Goal: Task Accomplishment & Management: Manage account settings

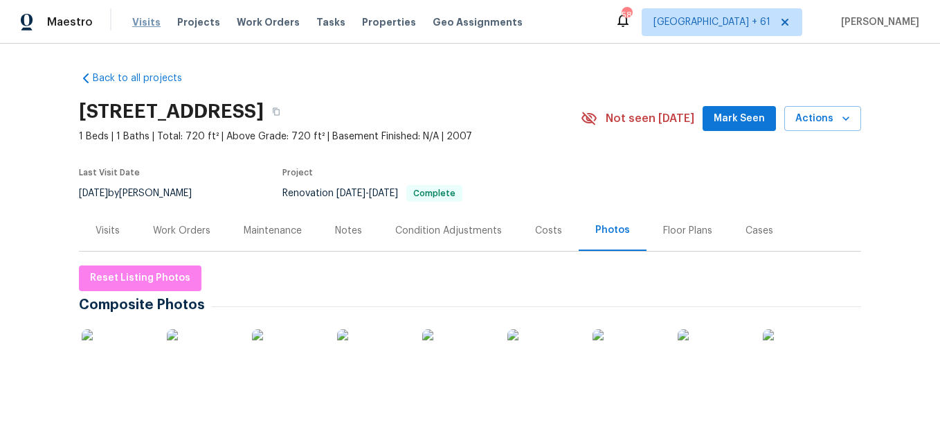
click at [142, 26] on span "Visits" at bounding box center [146, 22] width 28 height 14
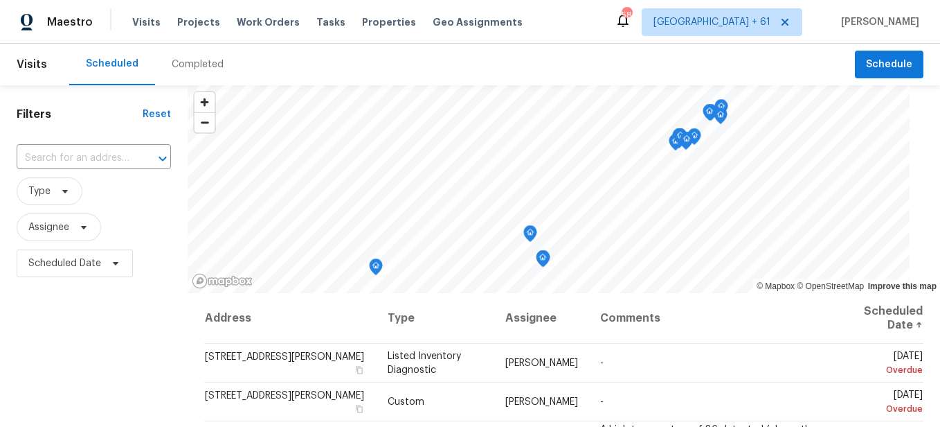
click at [204, 71] on div "Completed" at bounding box center [197, 65] width 85 height 42
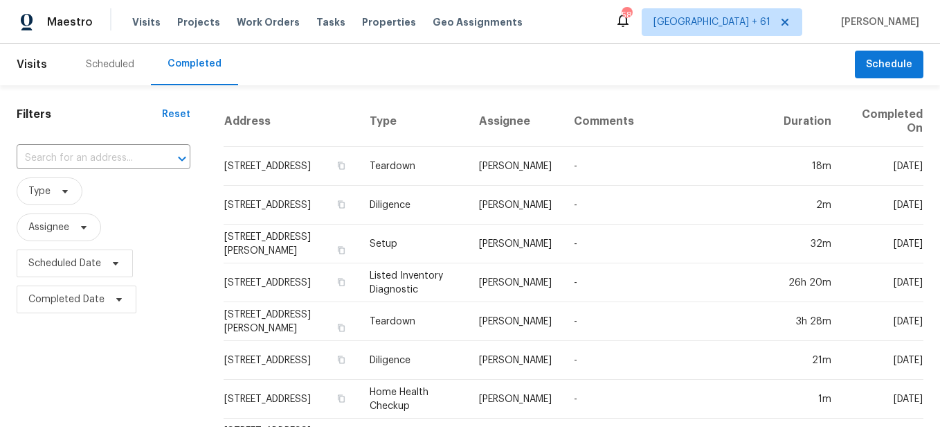
click at [96, 154] on input "text" at bounding box center [84, 157] width 135 height 21
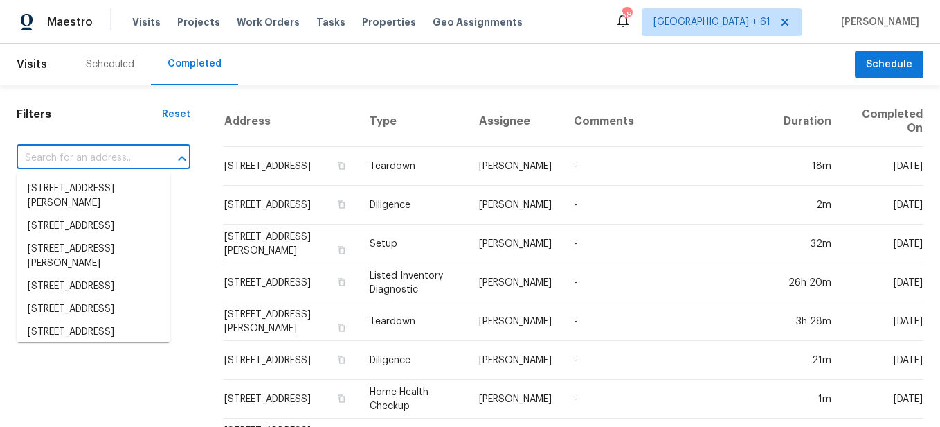
paste input "[STREET_ADDRESS]"
type input "[STREET_ADDRESS]"
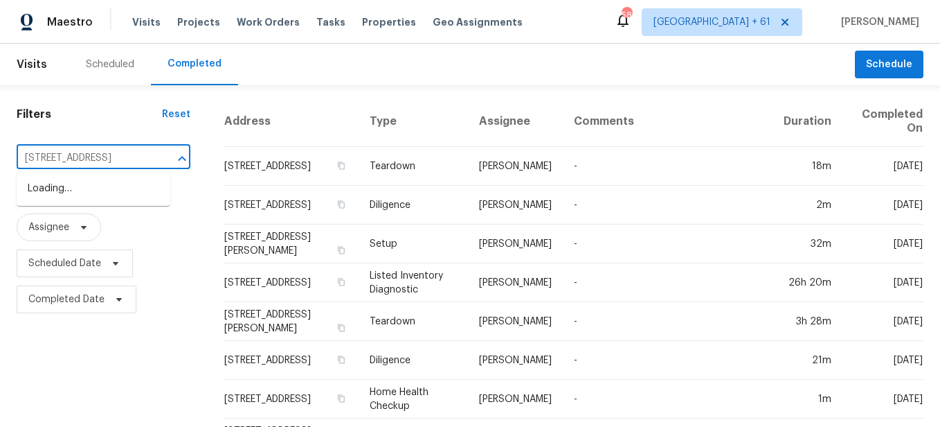
scroll to position [0, 59]
click at [93, 189] on li "[STREET_ADDRESS]" at bounding box center [94, 188] width 154 height 23
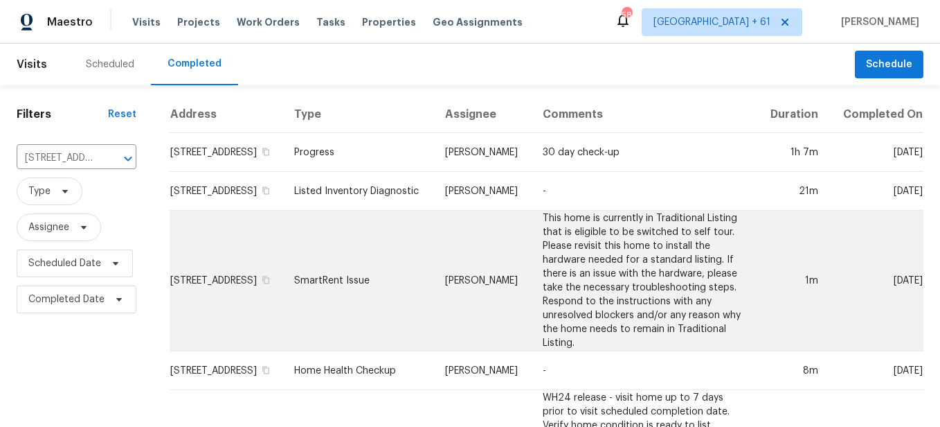
click at [408, 292] on td "SmartRent Issue" at bounding box center [358, 280] width 151 height 141
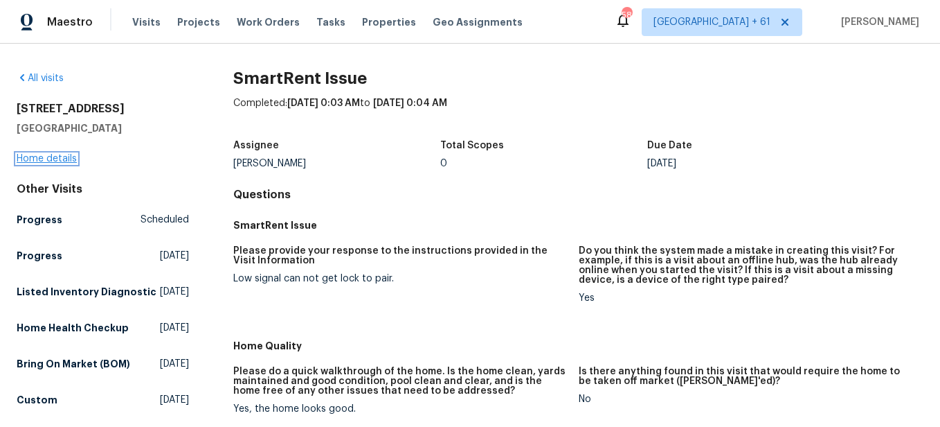
click at [48, 160] on link "Home details" at bounding box center [47, 159] width 60 height 10
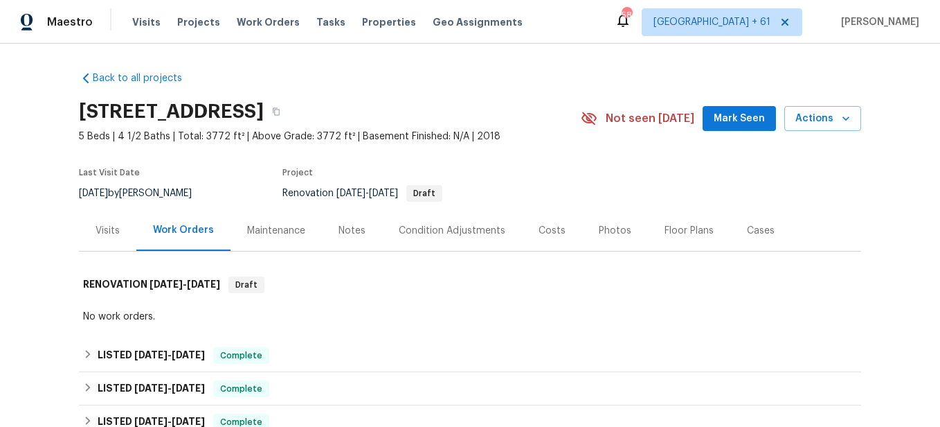
click at [591, 244] on div "Photos" at bounding box center [615, 230] width 66 height 41
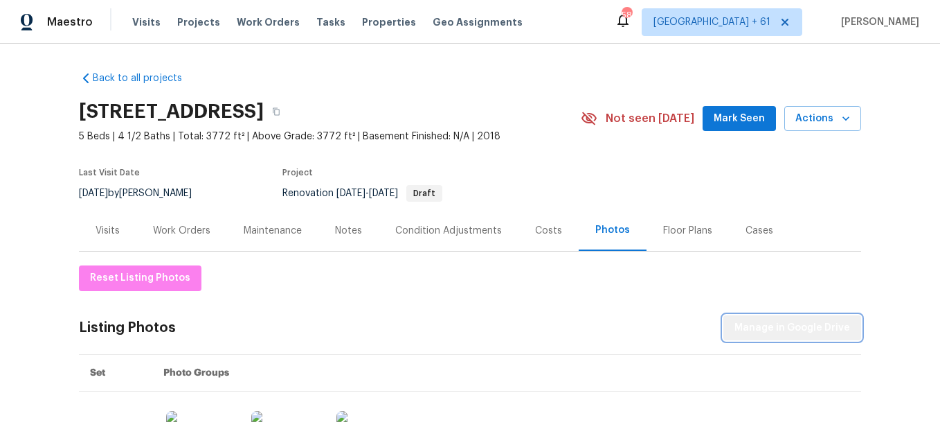
click at [799, 325] on span "Manage in Google Drive" at bounding box center [793, 327] width 116 height 17
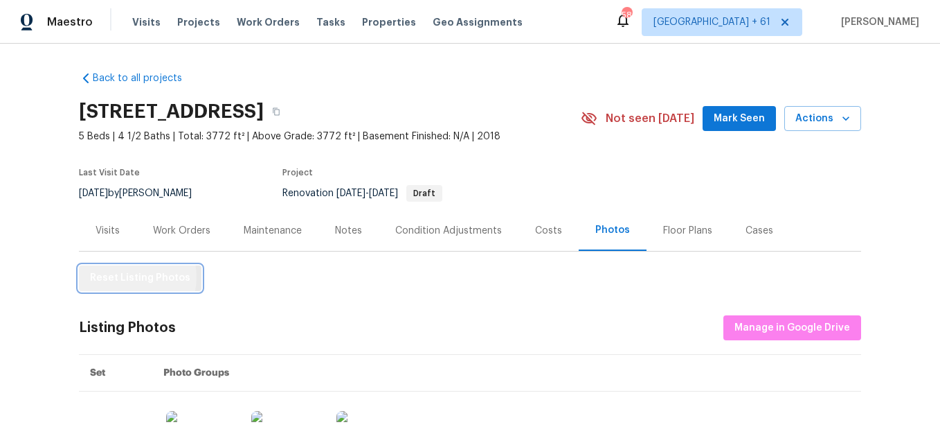
click at [119, 277] on span "Reset Listing Photos" at bounding box center [140, 277] width 100 height 17
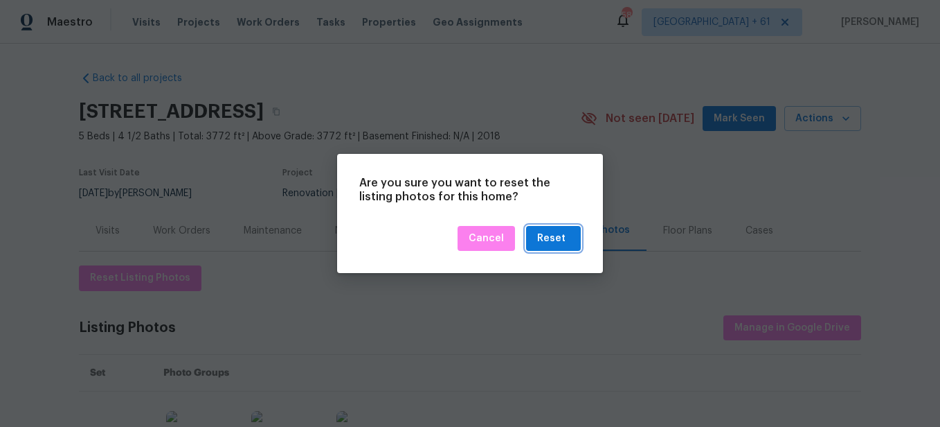
click at [546, 234] on div "Reset" at bounding box center [551, 238] width 28 height 17
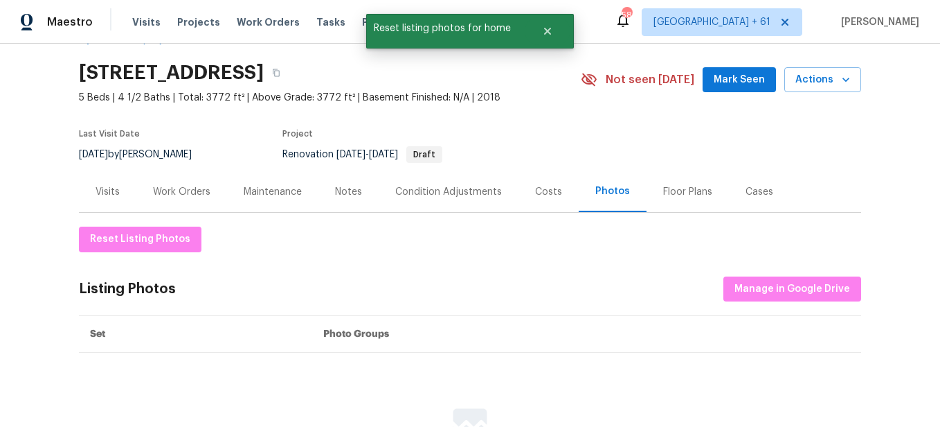
scroll to position [69, 0]
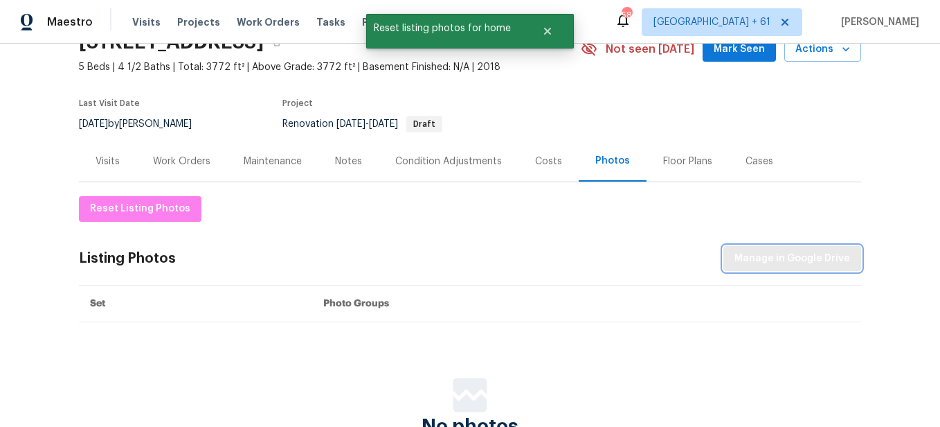
click at [745, 250] on span "Manage in Google Drive" at bounding box center [793, 258] width 116 height 17
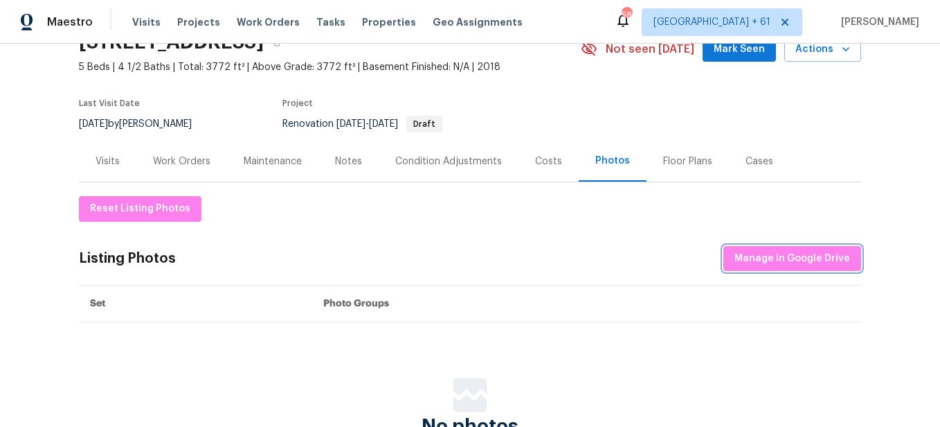
scroll to position [0, 0]
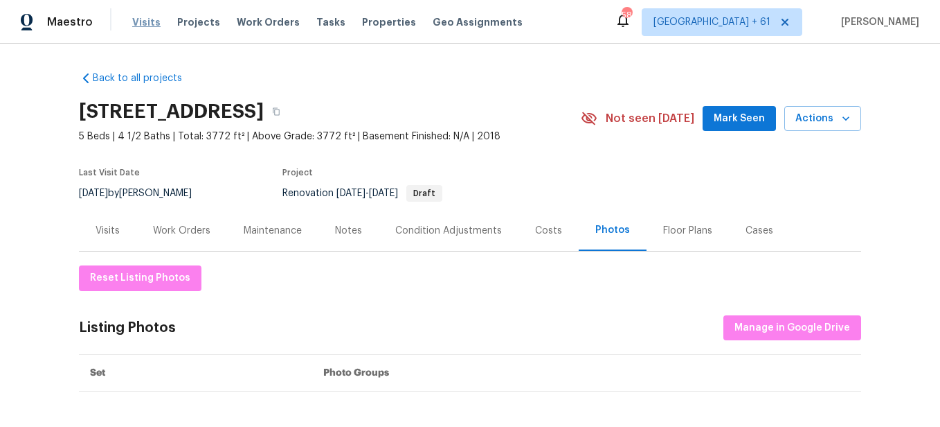
click at [143, 23] on span "Visits" at bounding box center [146, 22] width 28 height 14
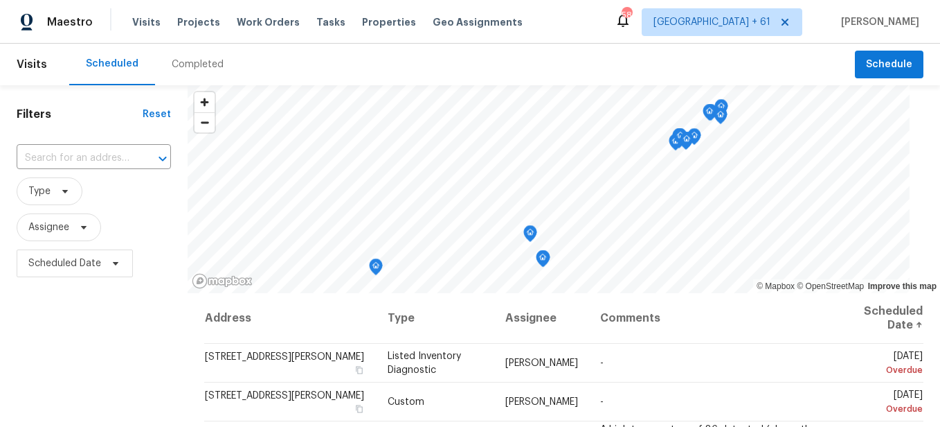
click at [192, 82] on div "Completed" at bounding box center [197, 65] width 85 height 42
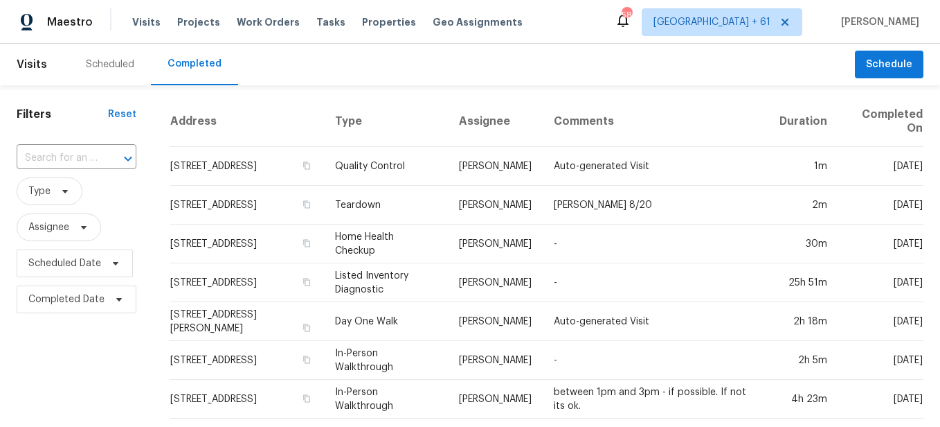
click at [89, 155] on input "text" at bounding box center [57, 157] width 81 height 21
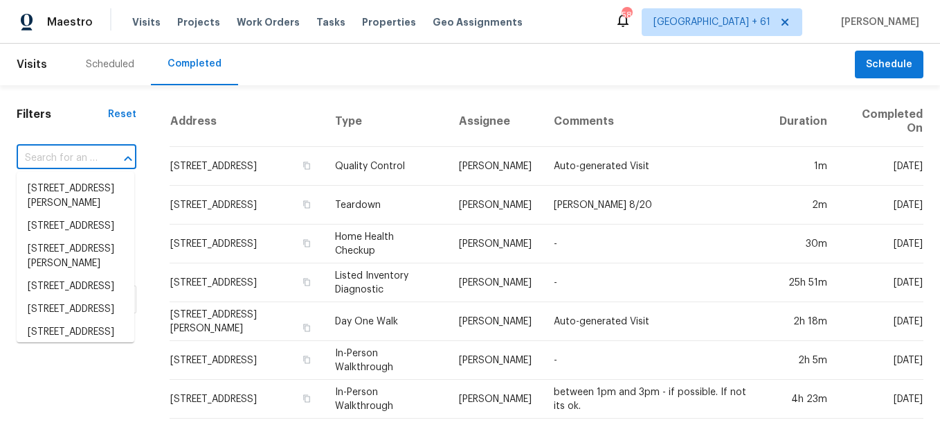
paste input "[STREET_ADDRESS][PERSON_NAME]"
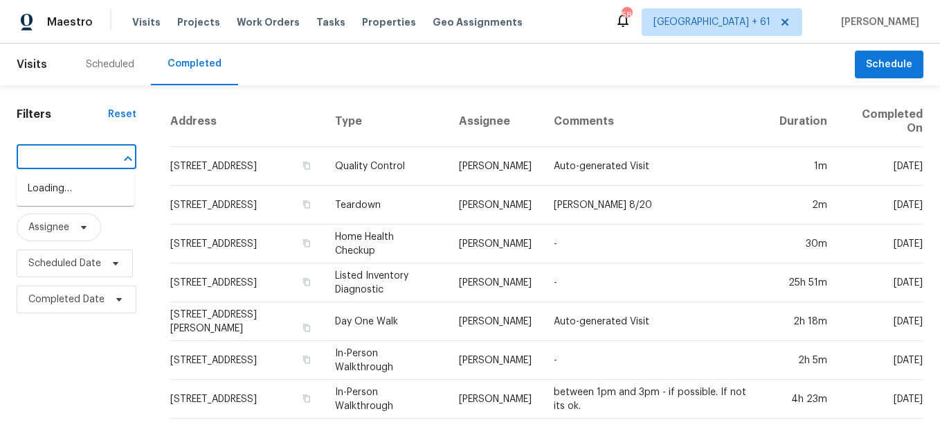
type input "[STREET_ADDRESS][PERSON_NAME]"
click at [80, 163] on input "text" at bounding box center [57, 157] width 81 height 21
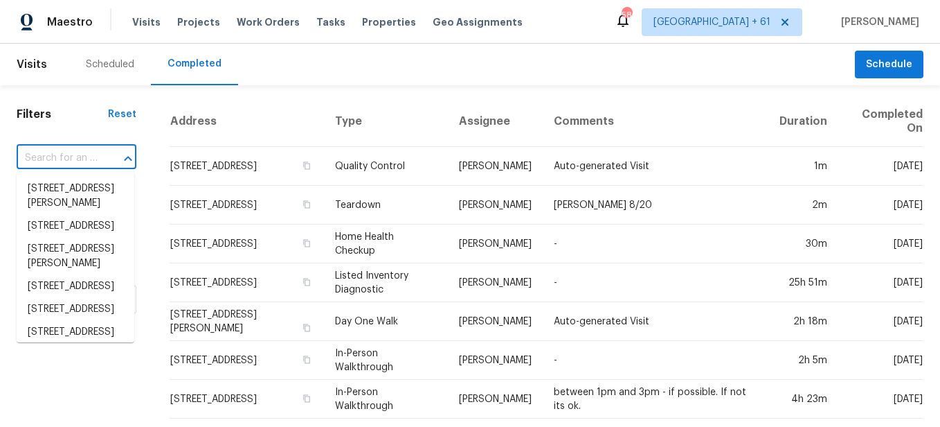
paste input "[STREET_ADDRESS][PERSON_NAME]"
type input "[STREET_ADDRESS][PERSON_NAME]"
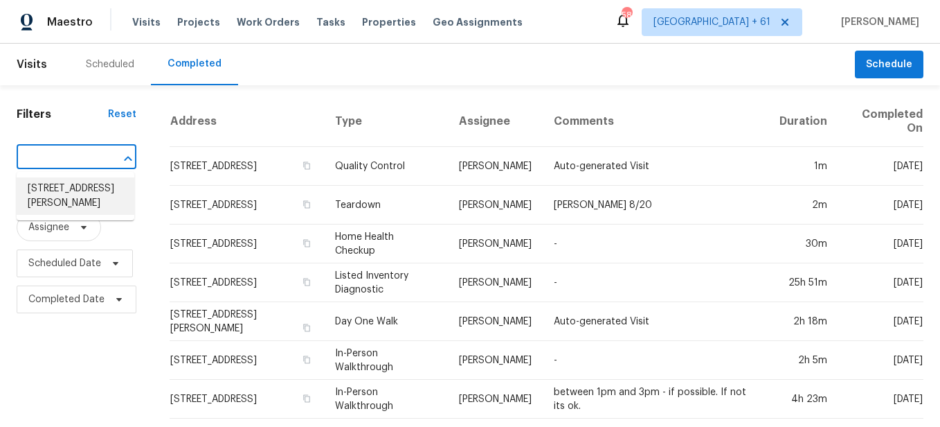
click at [74, 190] on li "[STREET_ADDRESS][PERSON_NAME]" at bounding box center [76, 195] width 118 height 37
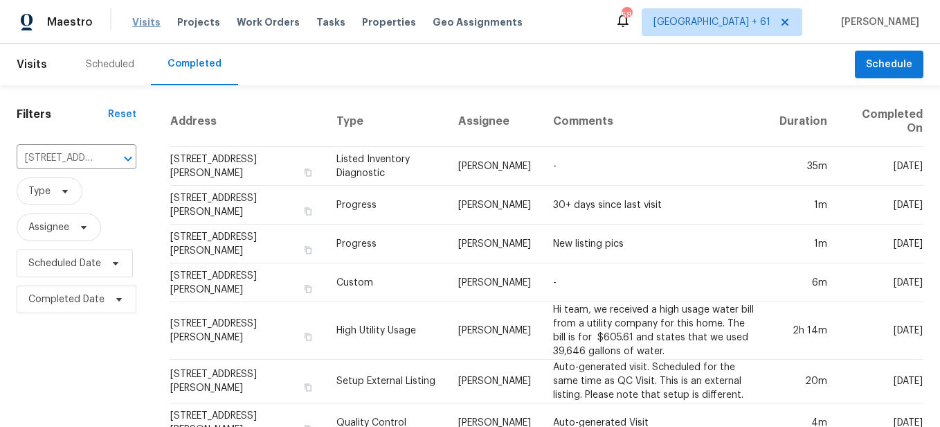
click at [140, 19] on span "Visits" at bounding box center [146, 22] width 28 height 14
click at [39, 63] on span "Visits" at bounding box center [32, 64] width 30 height 30
click at [35, 66] on span "Visits" at bounding box center [32, 64] width 30 height 30
click at [111, 66] on div "Scheduled" at bounding box center [110, 64] width 48 height 14
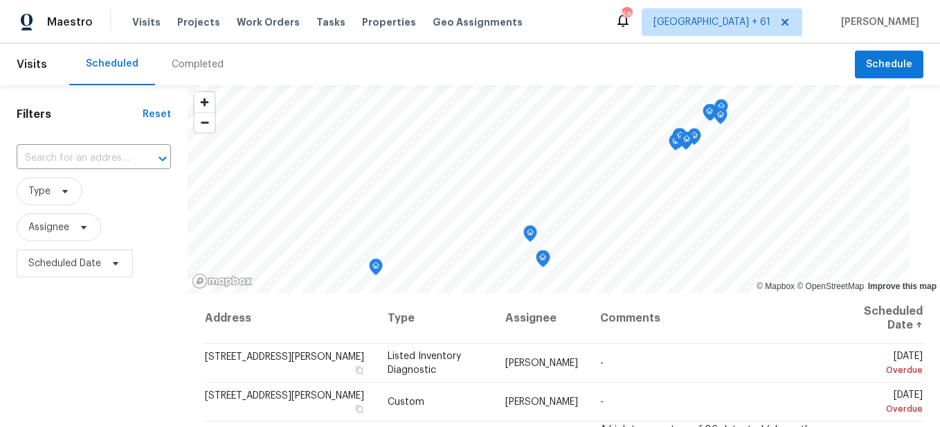
click at [196, 75] on div "Completed" at bounding box center [197, 65] width 85 height 42
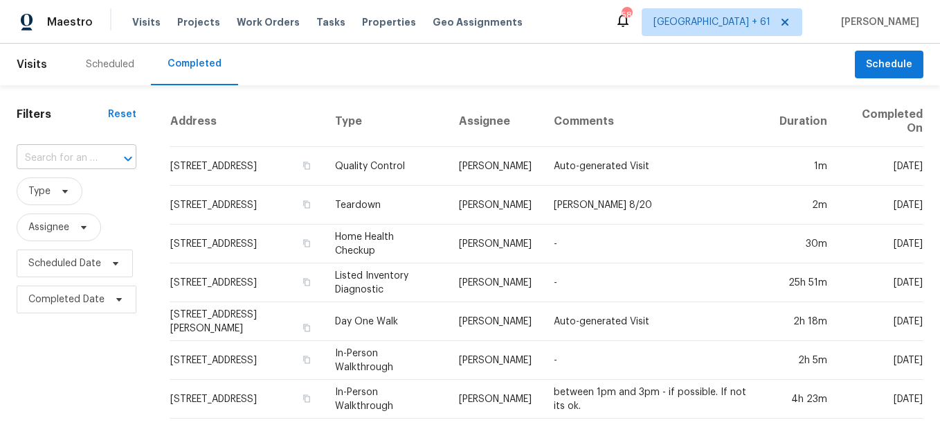
click at [81, 156] on input "text" at bounding box center [57, 157] width 81 height 21
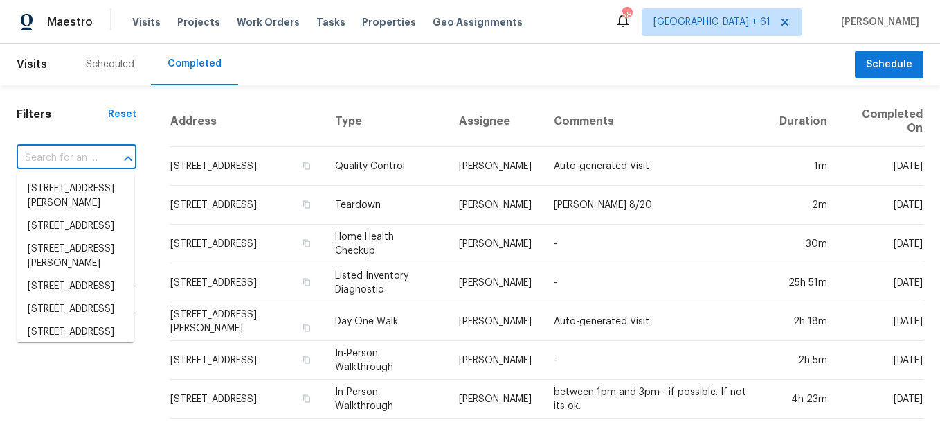
paste input "[STREET_ADDRESS][PERSON_NAME]"
type input "[STREET_ADDRESS][PERSON_NAME]"
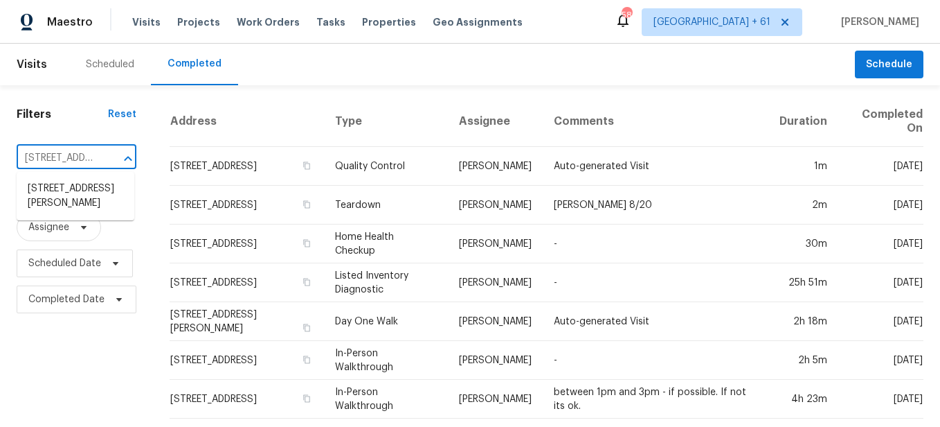
scroll to position [0, 120]
click at [77, 187] on li "[STREET_ADDRESS][PERSON_NAME]" at bounding box center [76, 195] width 118 height 37
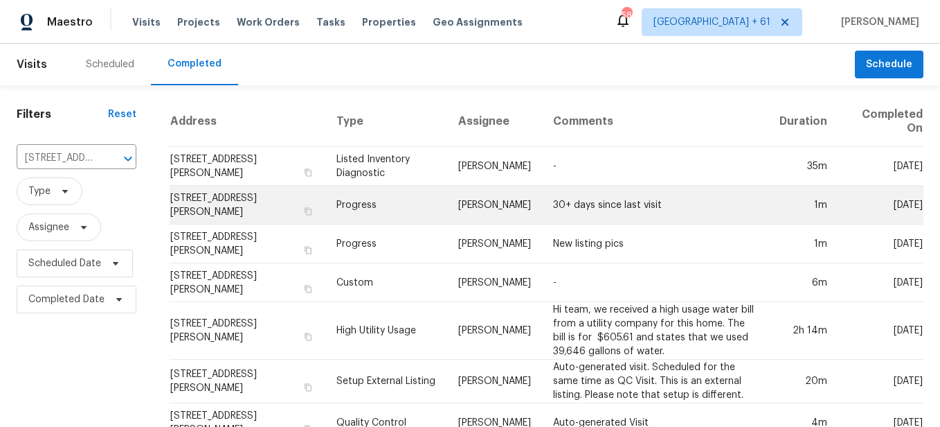
click at [325, 224] on td "Progress" at bounding box center [386, 205] width 122 height 39
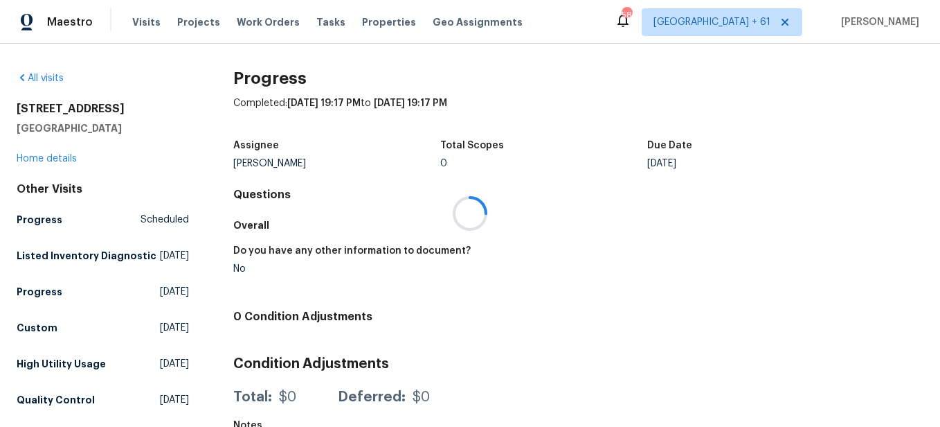
click at [63, 156] on div at bounding box center [470, 213] width 940 height 427
click at [63, 156] on link "Home details" at bounding box center [47, 159] width 60 height 10
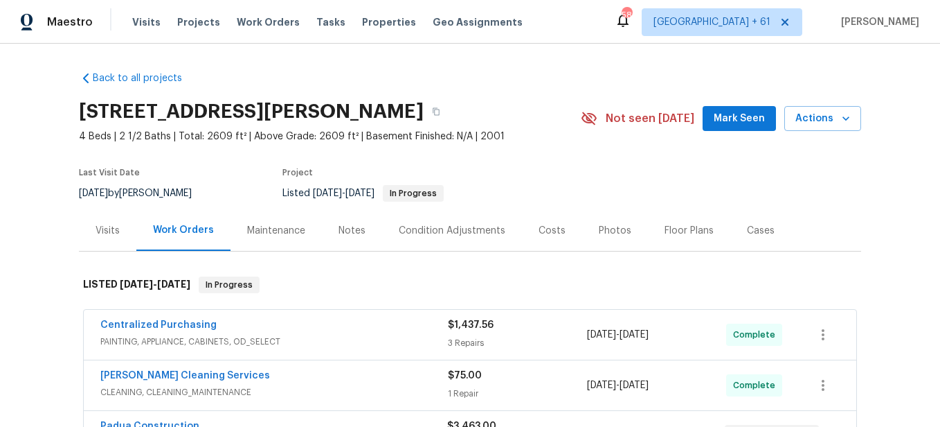
click at [602, 245] on div "Photos" at bounding box center [615, 230] width 66 height 41
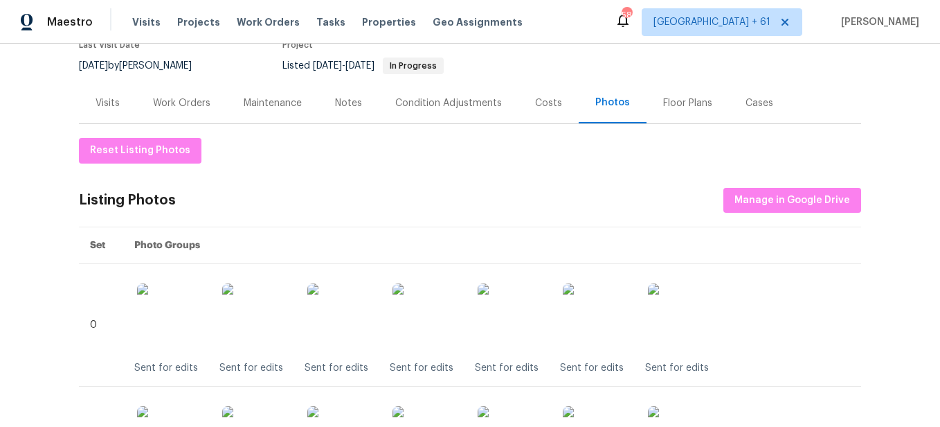
scroll to position [138, 0]
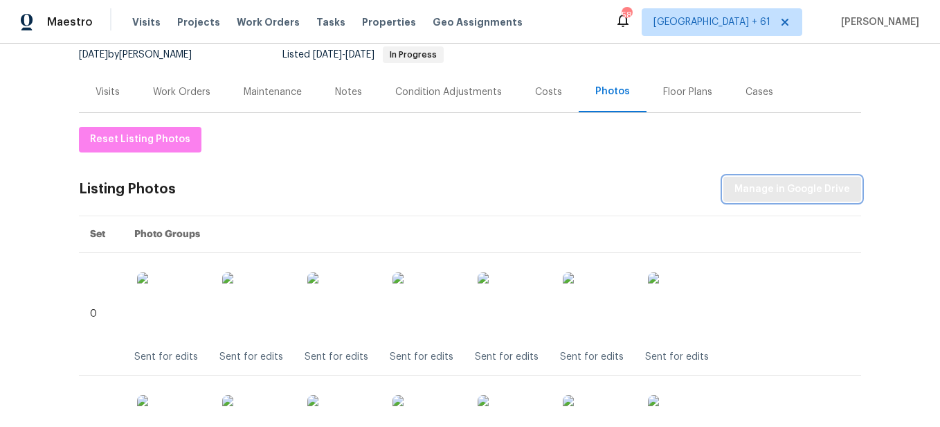
click at [773, 193] on span "Manage in Google Drive" at bounding box center [793, 189] width 116 height 17
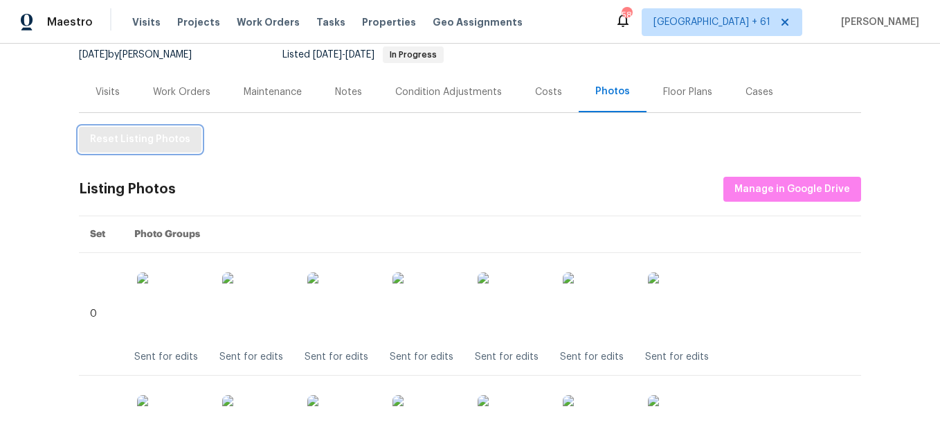
click at [171, 147] on span "Reset Listing Photos" at bounding box center [140, 139] width 100 height 17
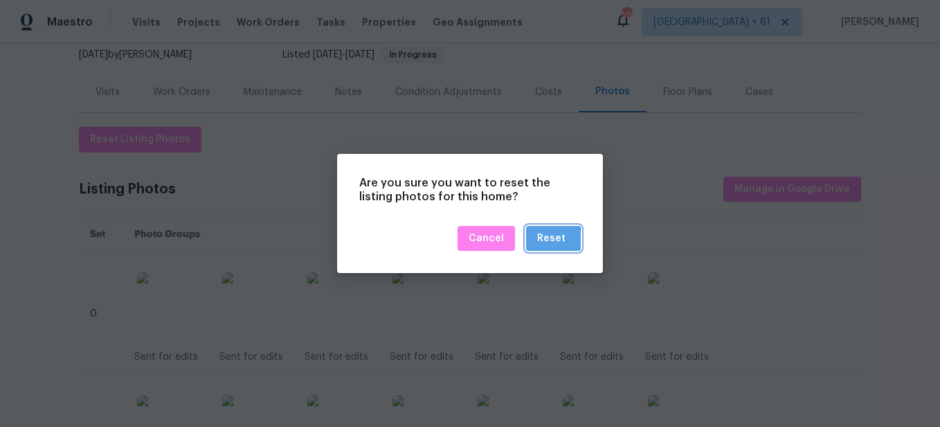
click at [547, 241] on div "Reset" at bounding box center [551, 238] width 28 height 17
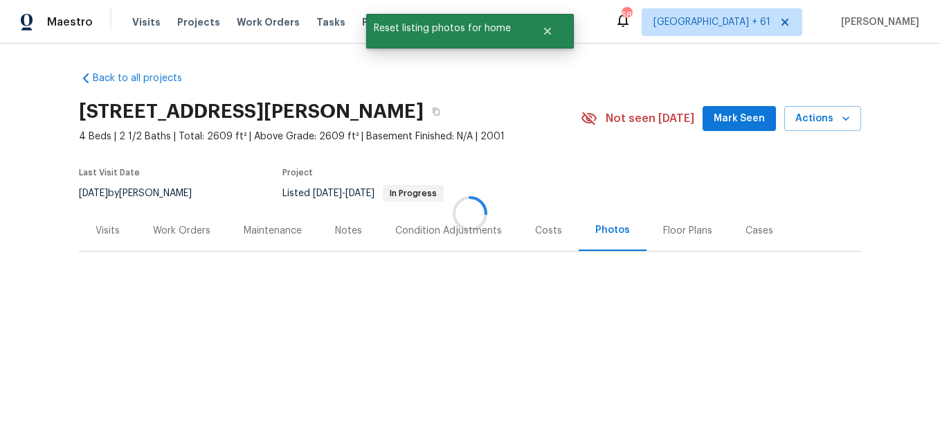
scroll to position [0, 0]
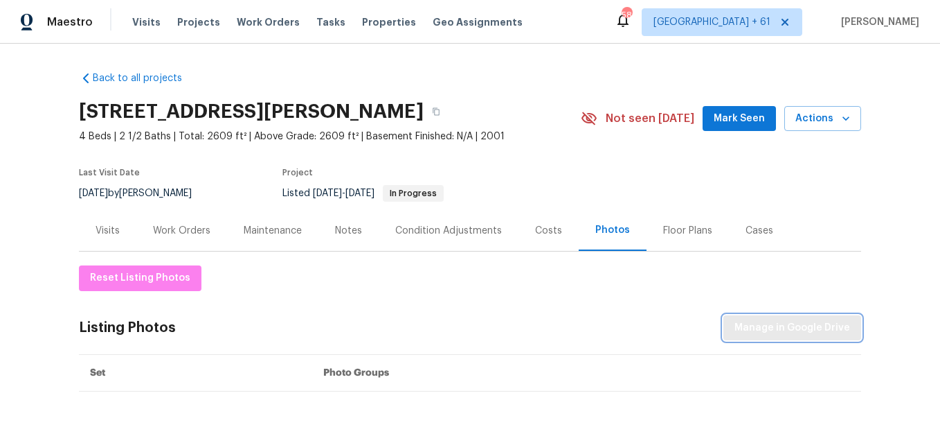
click at [751, 326] on span "Manage in Google Drive" at bounding box center [793, 327] width 116 height 17
